Goal: Information Seeking & Learning: Learn about a topic

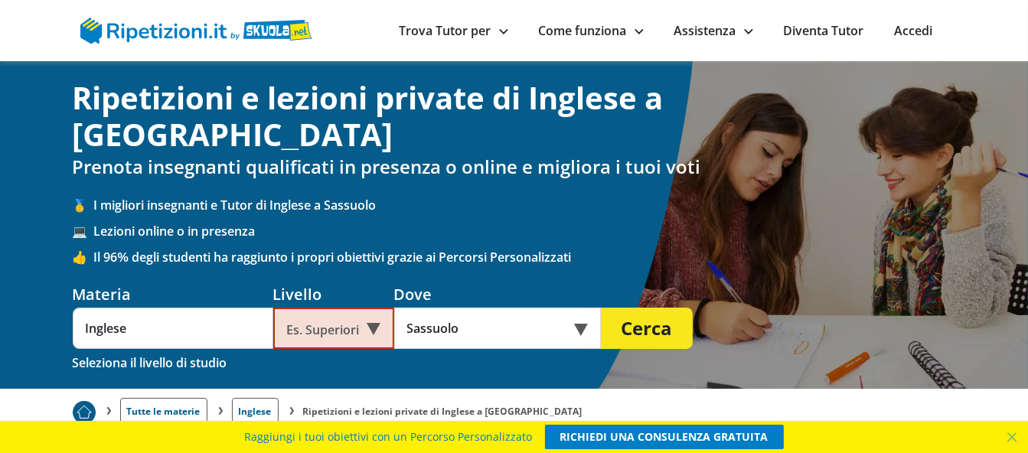
click at [364, 308] on div "Es. Superiori" at bounding box center [333, 328] width 121 height 41
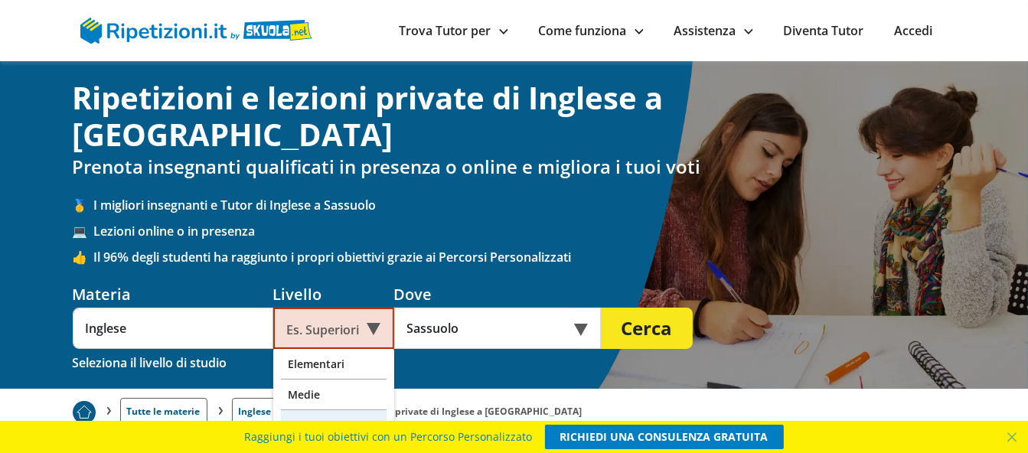
click at [354, 410] on div "Superiori" at bounding box center [334, 425] width 106 height 31
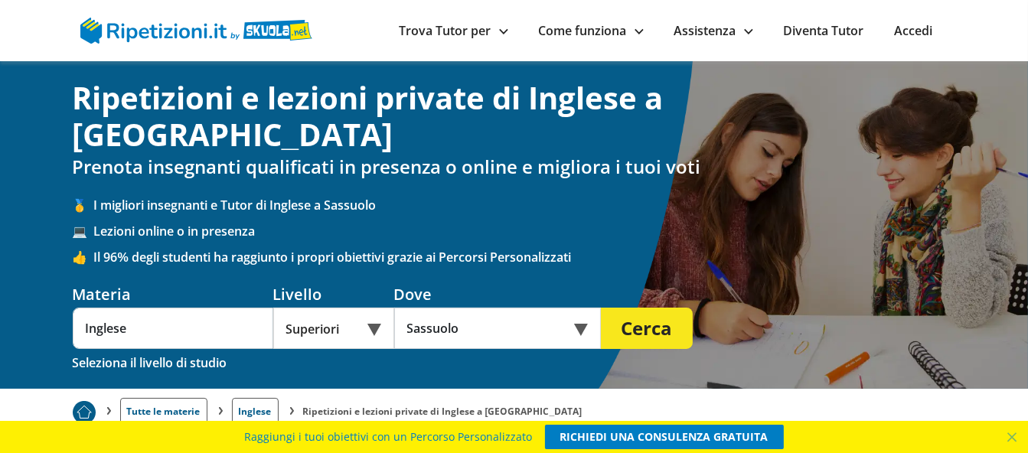
click at [646, 308] on button "Cerca" at bounding box center [647, 328] width 92 height 41
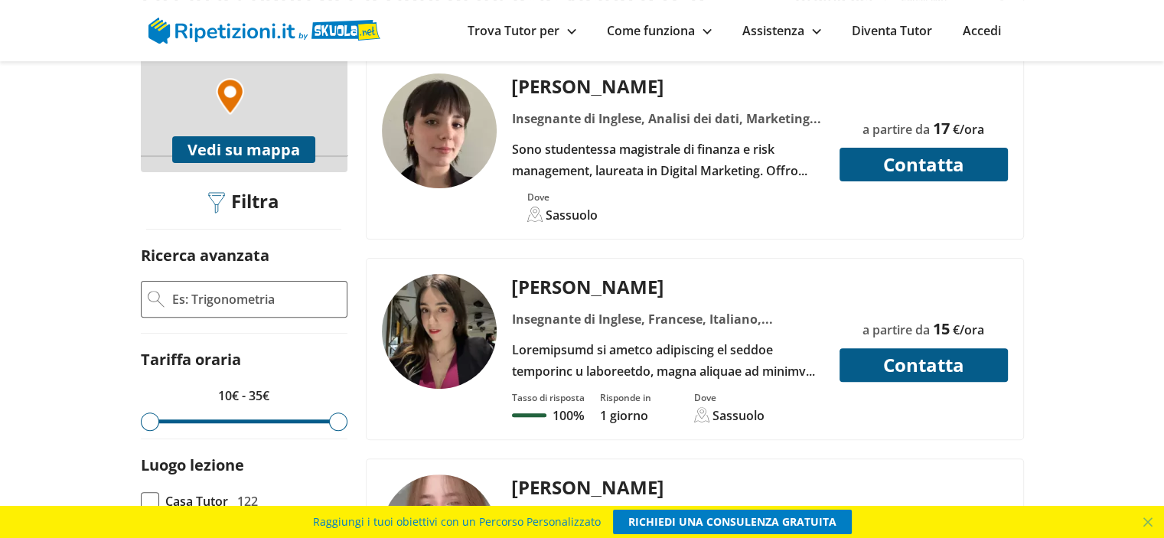
scroll to position [459, 0]
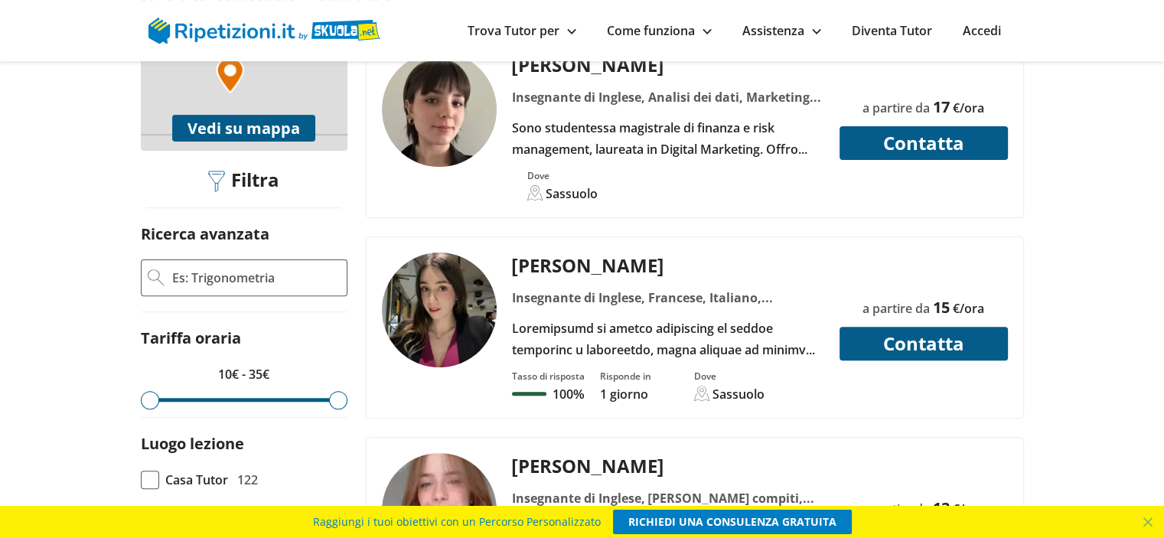
click at [673, 318] on div at bounding box center [668, 339] width 324 height 43
